Goal: Task Accomplishment & Management: Manage account settings

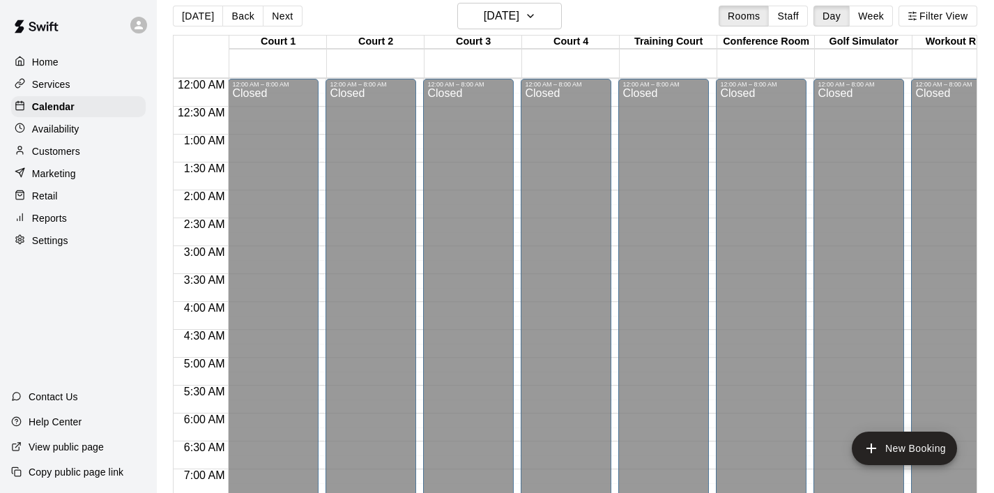
scroll to position [818, 1]
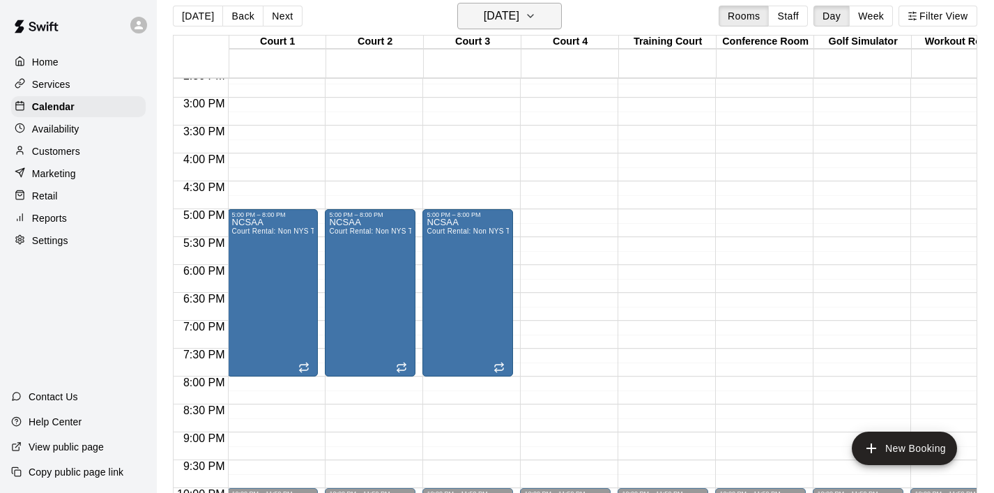
click at [536, 17] on icon "button" at bounding box center [530, 16] width 11 height 17
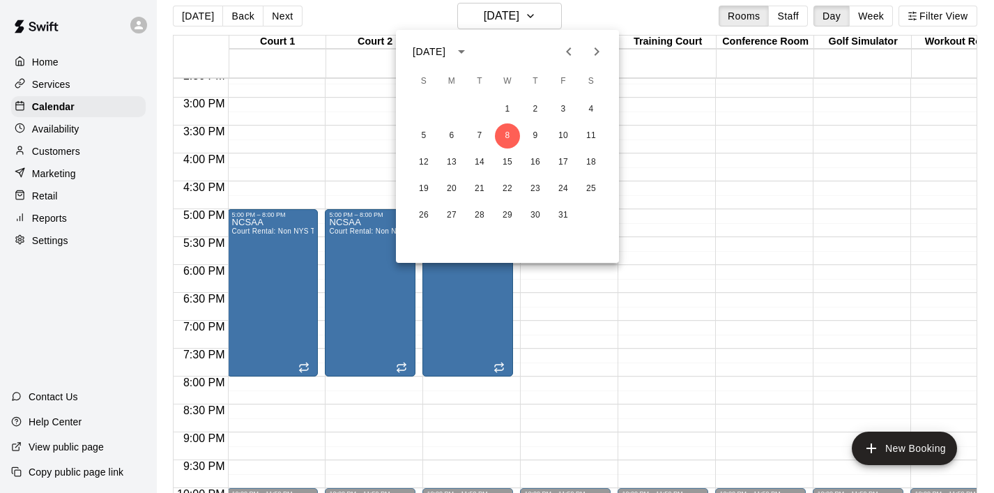
click at [571, 60] on button "Previous month" at bounding box center [569, 52] width 28 height 28
click at [539, 189] on button "21" at bounding box center [535, 188] width 25 height 25
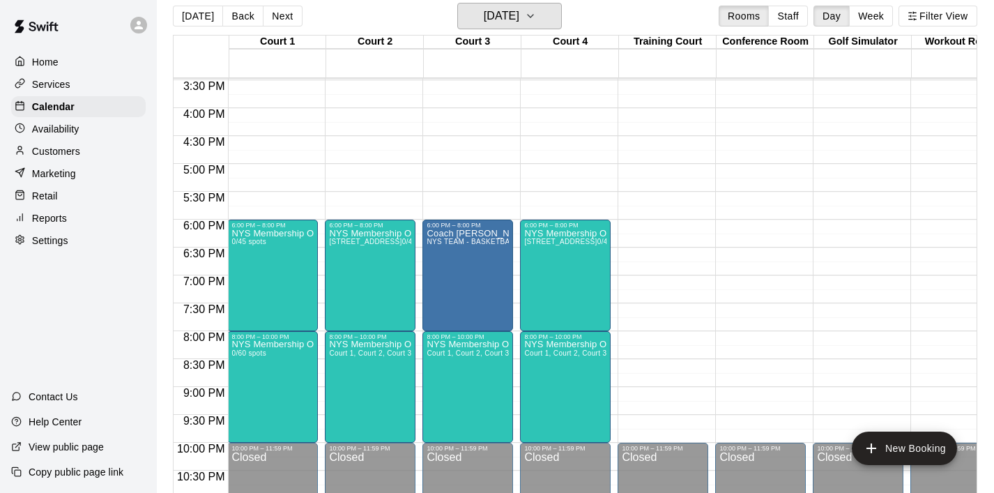
scroll to position [864, 1]
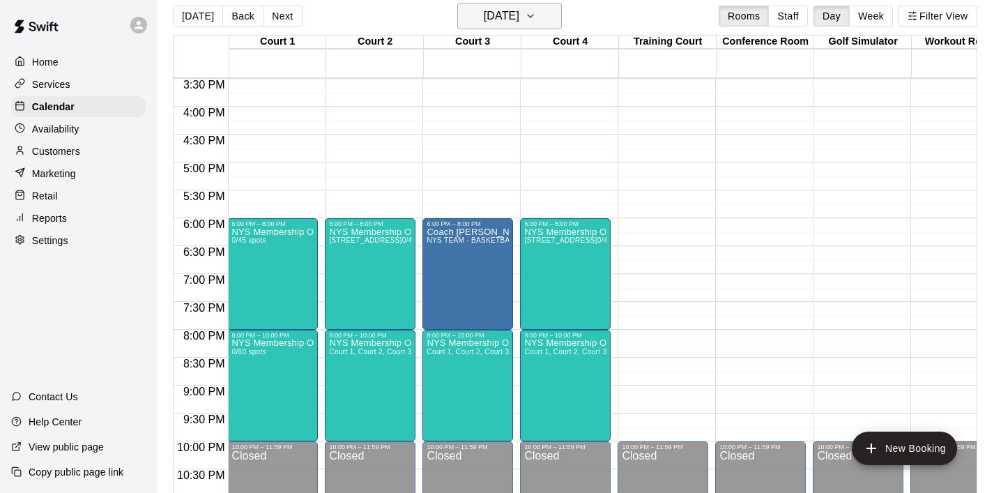
click at [536, 9] on icon "button" at bounding box center [530, 16] width 11 height 17
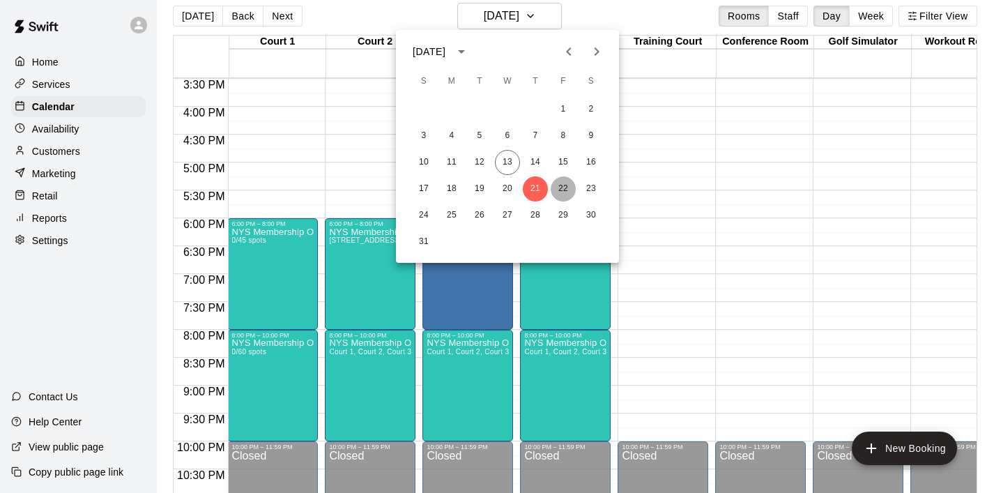
click at [560, 188] on button "22" at bounding box center [563, 188] width 25 height 25
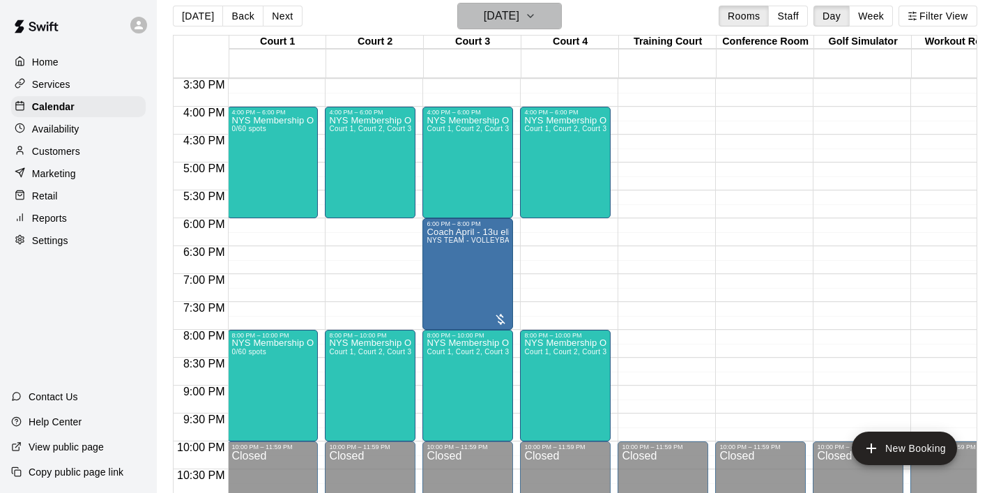
click at [533, 17] on icon "button" at bounding box center [531, 16] width 6 height 3
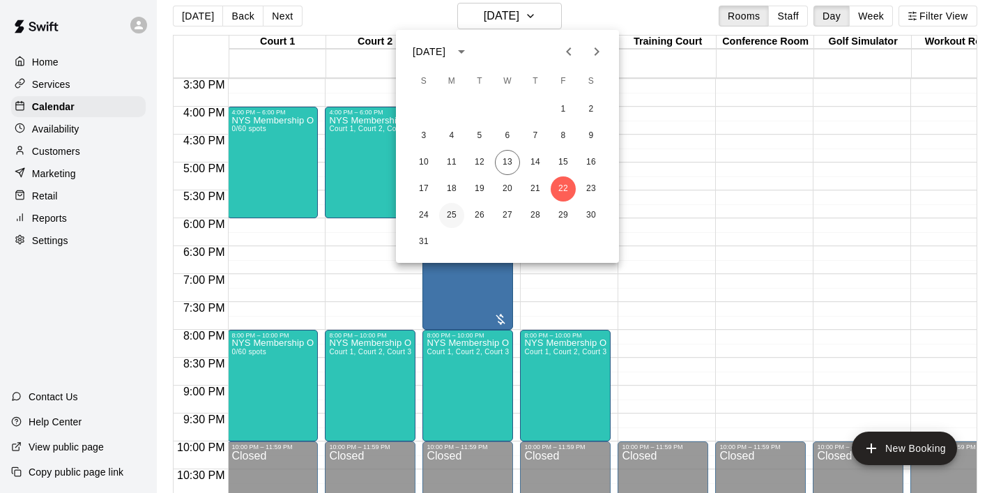
click at [454, 210] on button "25" at bounding box center [451, 215] width 25 height 25
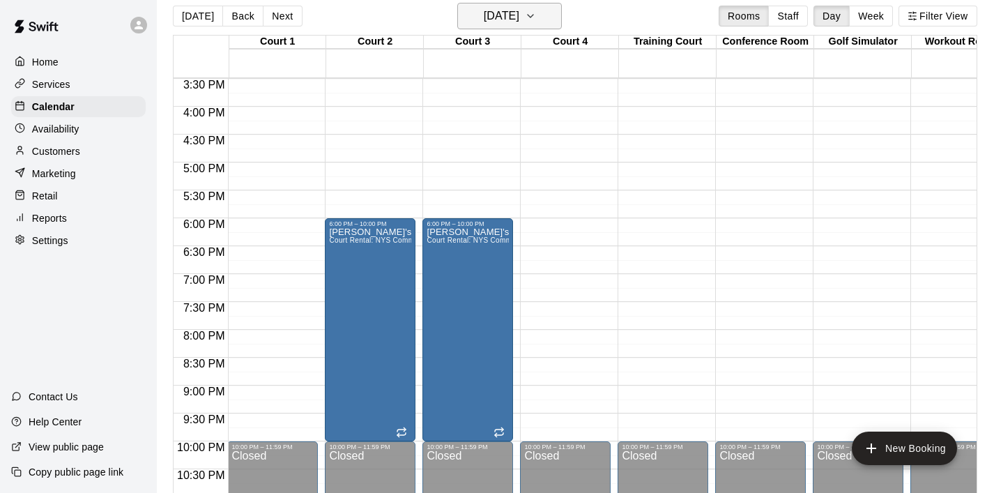
click at [536, 23] on icon "button" at bounding box center [530, 16] width 11 height 17
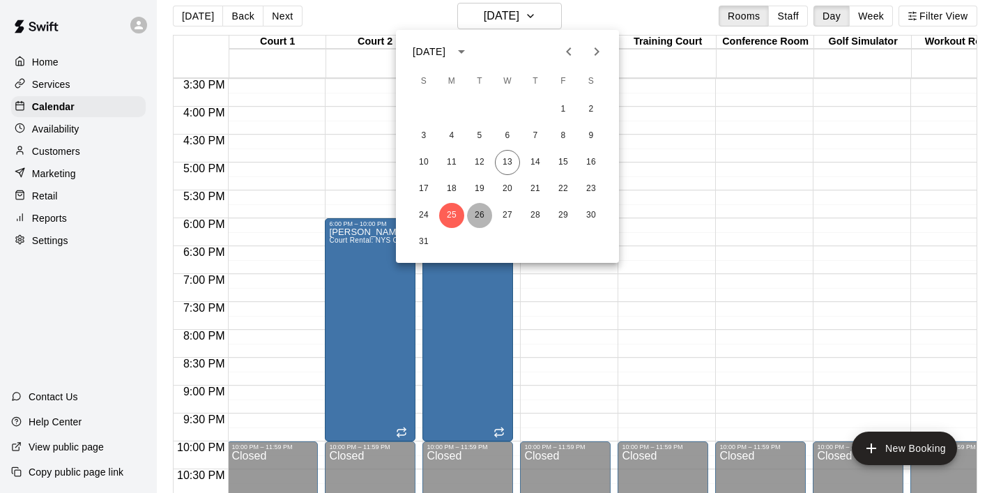
click at [482, 216] on button "26" at bounding box center [479, 215] width 25 height 25
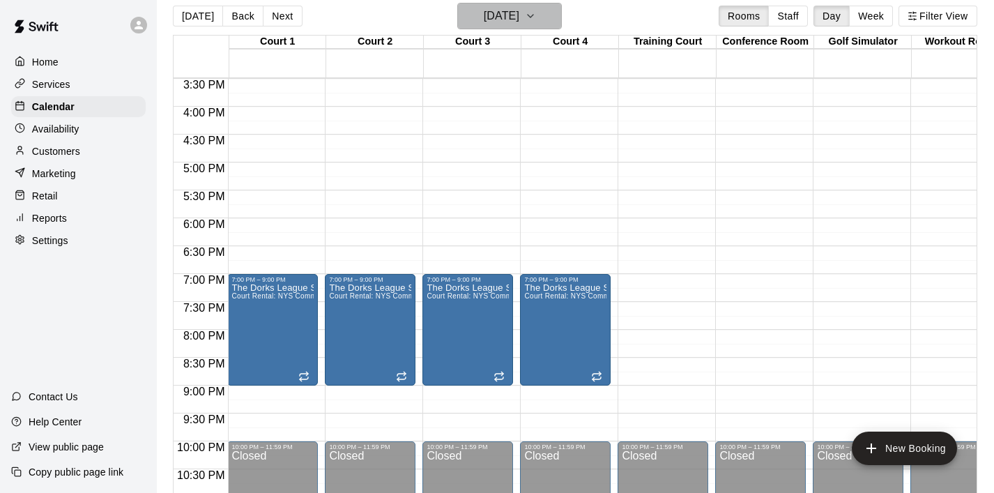
click at [536, 19] on icon "button" at bounding box center [530, 16] width 11 height 17
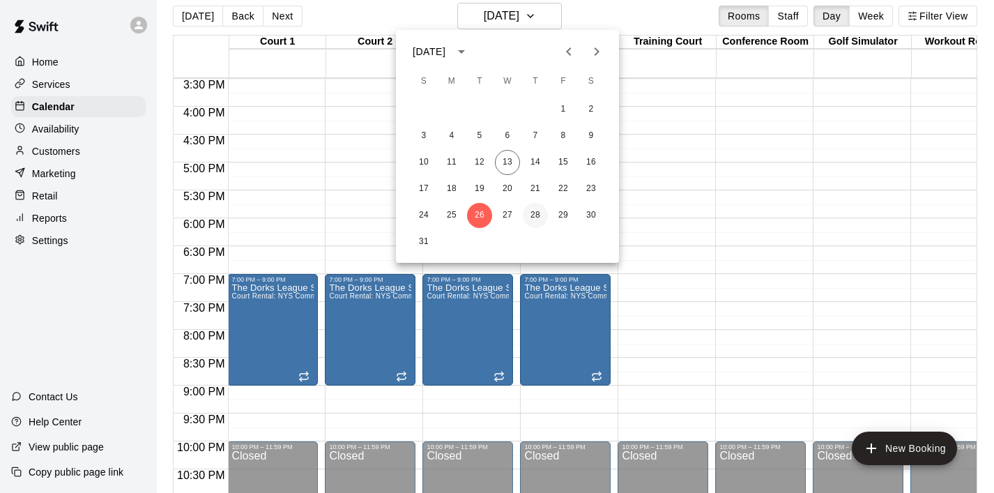
click at [537, 217] on button "28" at bounding box center [535, 215] width 25 height 25
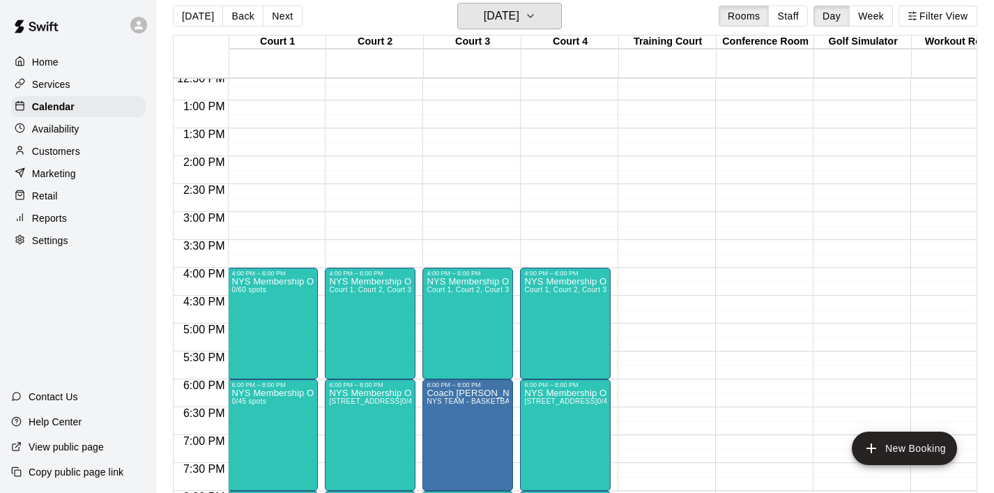
scroll to position [709, 1]
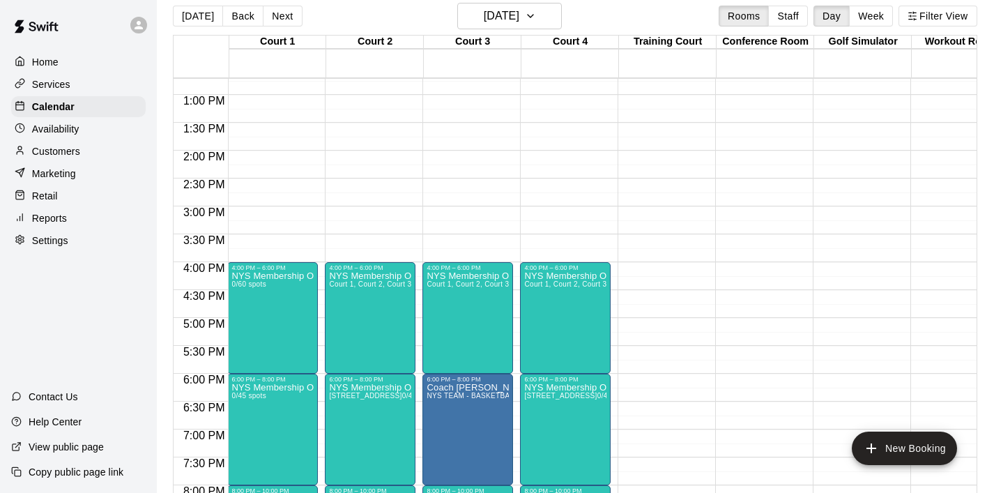
click at [49, 56] on p "Home" at bounding box center [45, 62] width 26 height 14
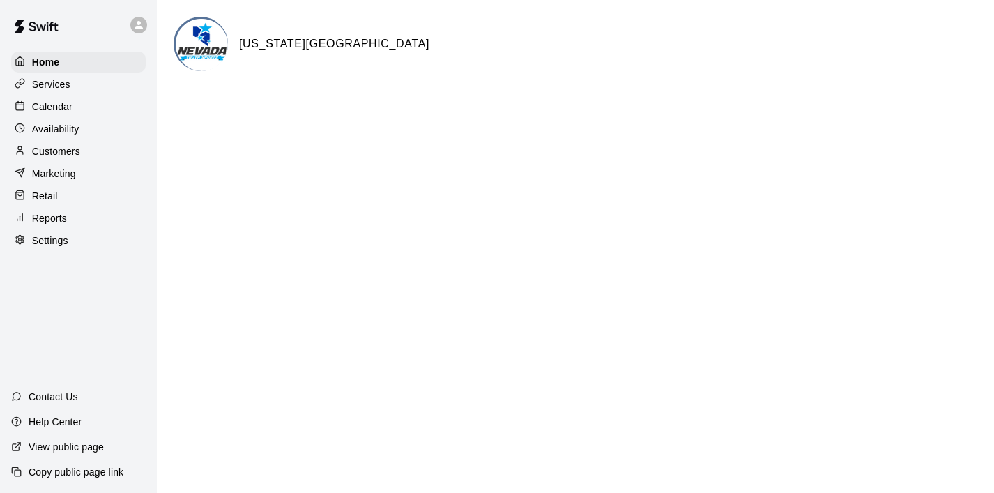
click at [52, 106] on p "Calendar" at bounding box center [52, 107] width 40 height 14
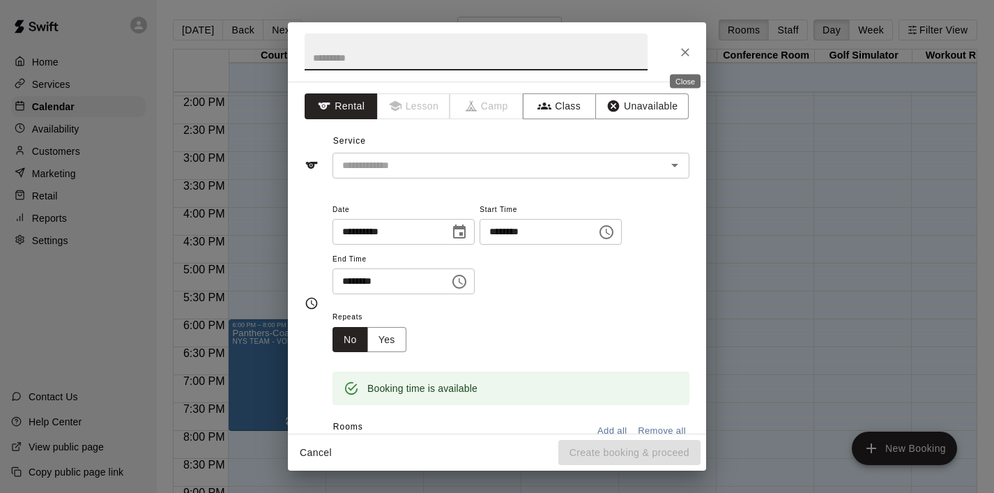
click at [686, 52] on icon "Close" at bounding box center [685, 52] width 8 height 8
